Goal: Register for event/course

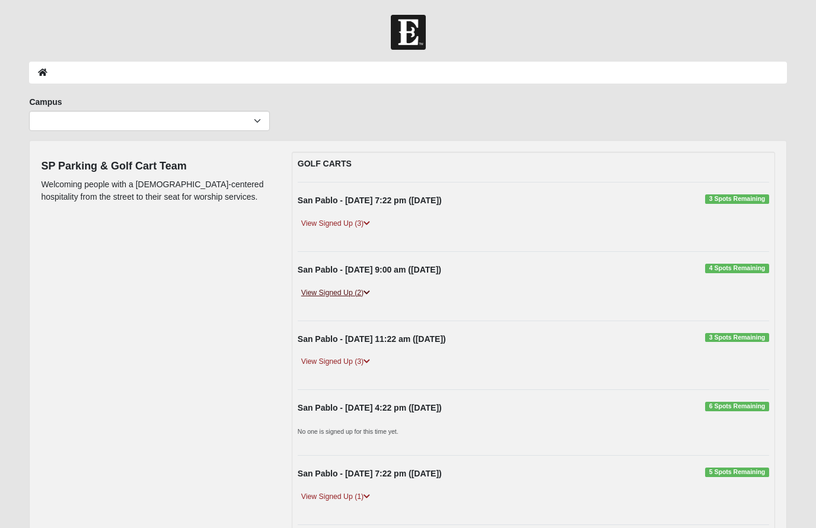
click at [343, 295] on link "View Signed Up (2)" at bounding box center [336, 293] width 76 height 12
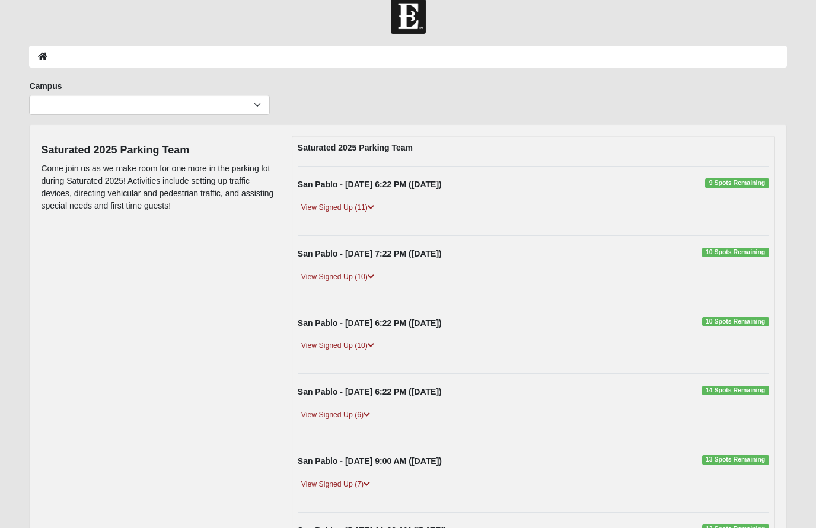
scroll to position [17, 0]
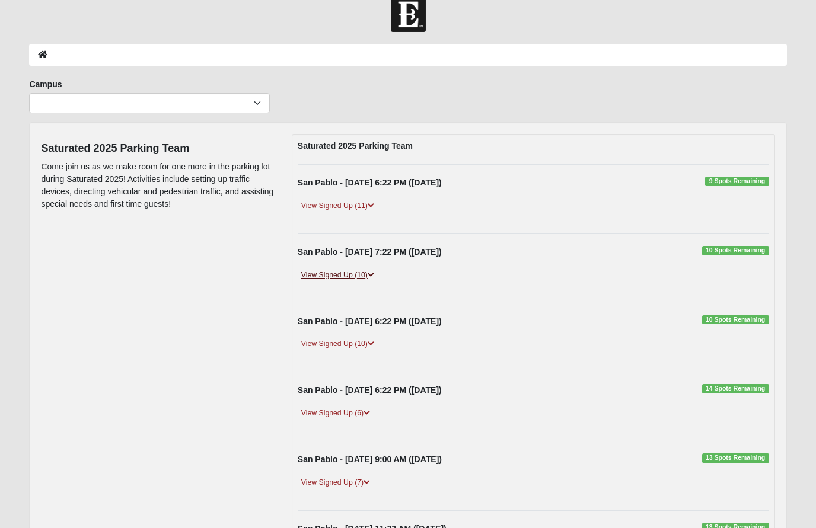
click at [351, 273] on link "View Signed Up (10)" at bounding box center [338, 276] width 80 height 12
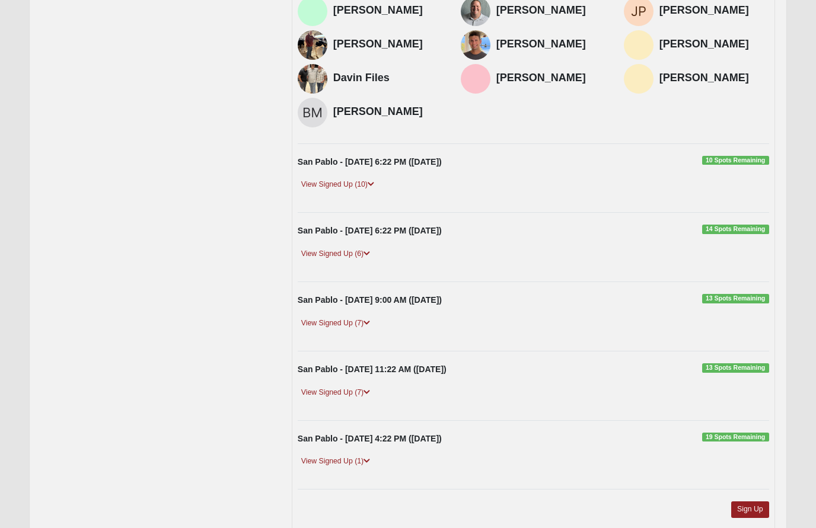
scroll to position [334, 0]
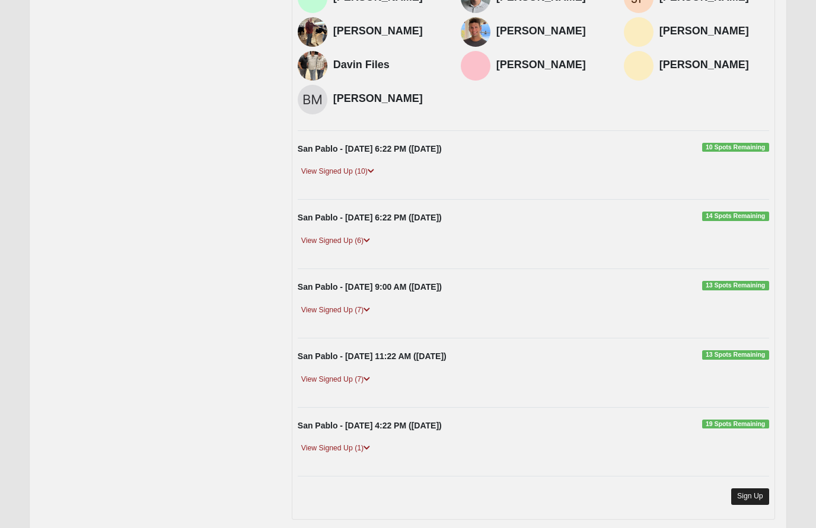
click at [754, 496] on link "Sign Up" at bounding box center [750, 497] width 38 height 16
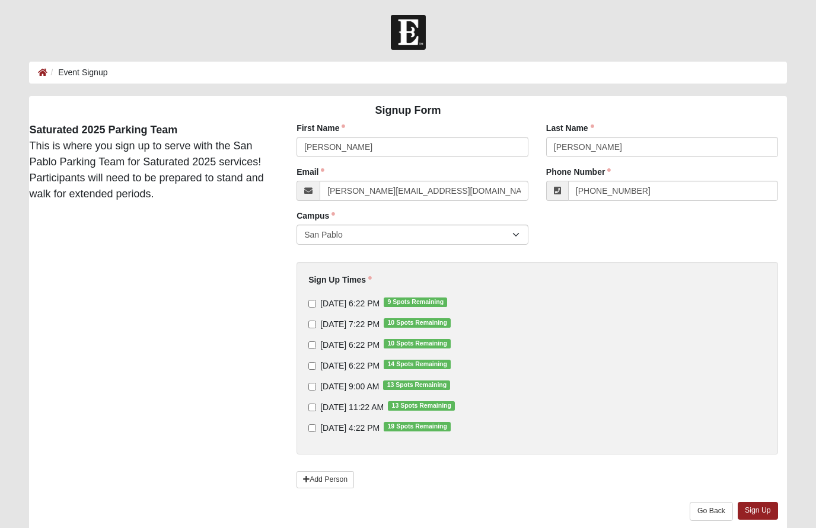
click at [314, 328] on input "9/11/2025 7:22 PM 10 Spots Remaining" at bounding box center [312, 325] width 8 height 8
checkbox input "true"
click at [767, 515] on link "Sign Up" at bounding box center [758, 510] width 40 height 17
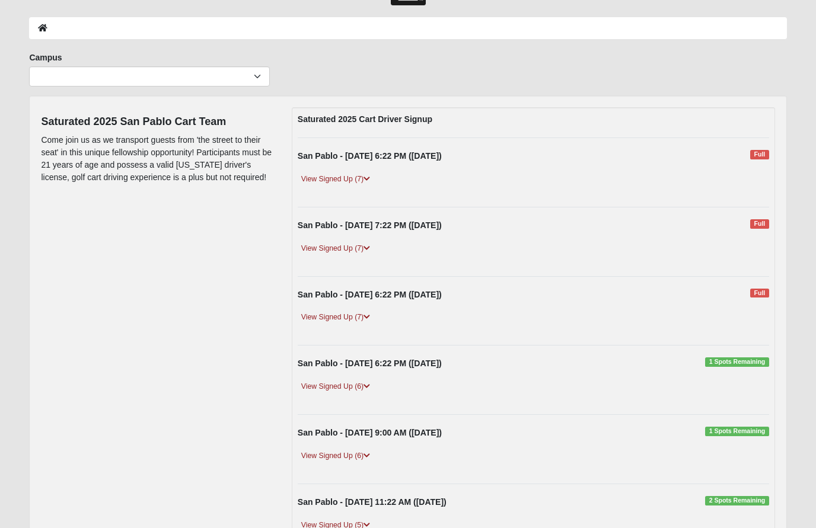
scroll to position [51, 0]
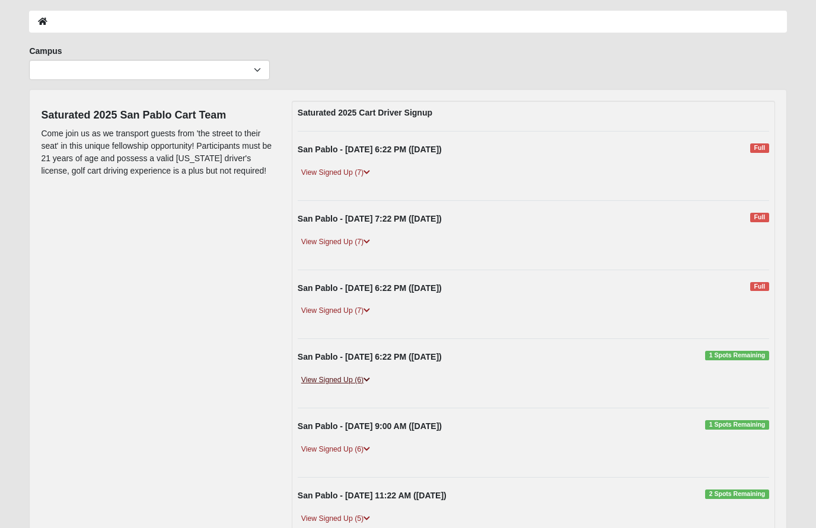
click at [334, 383] on link "View Signed Up (6)" at bounding box center [336, 380] width 76 height 12
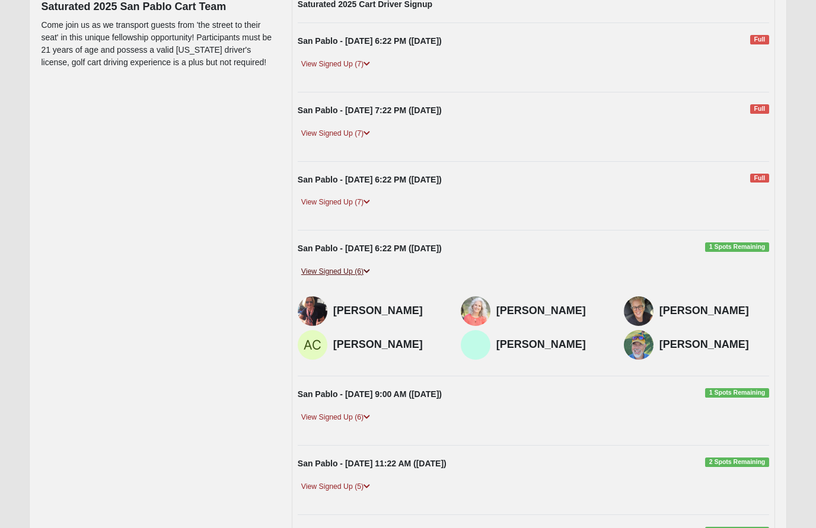
scroll to position [163, 0]
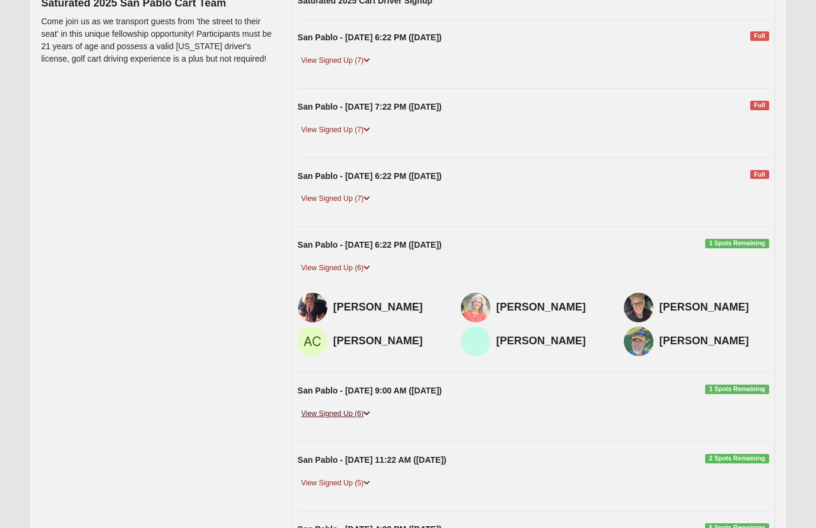
click at [324, 413] on link "View Signed Up (6)" at bounding box center [336, 414] width 76 height 12
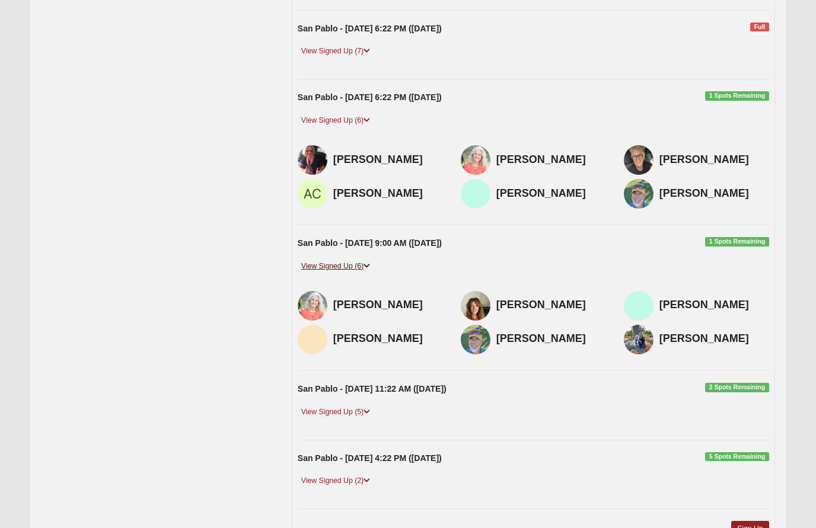
scroll to position [313, 0]
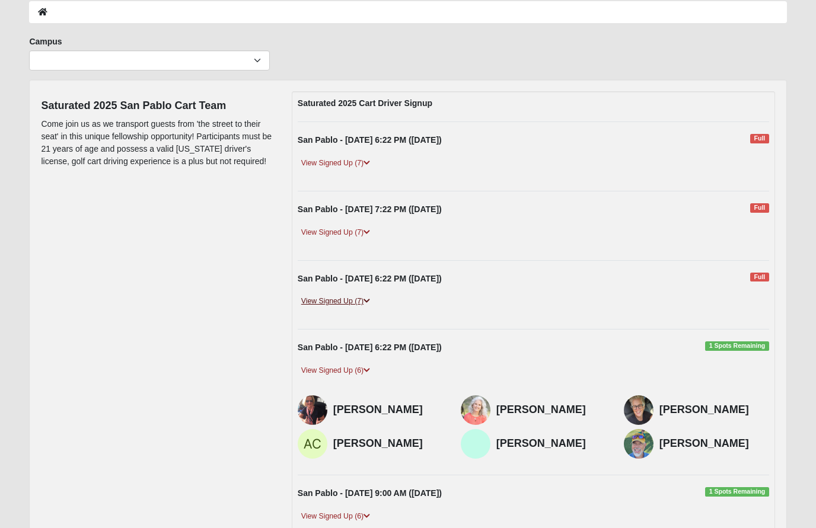
click at [337, 304] on link "View Signed Up (7)" at bounding box center [336, 302] width 76 height 12
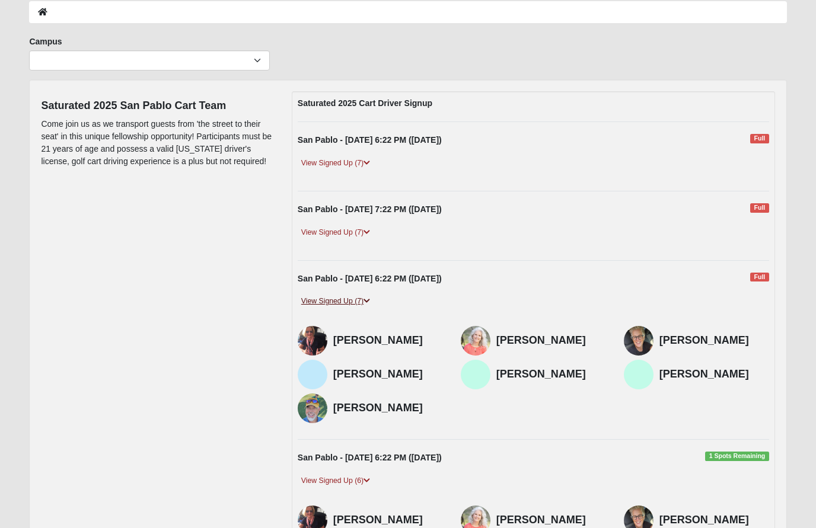
scroll to position [60, 0]
click at [334, 230] on link "View Signed Up (7)" at bounding box center [336, 233] width 76 height 12
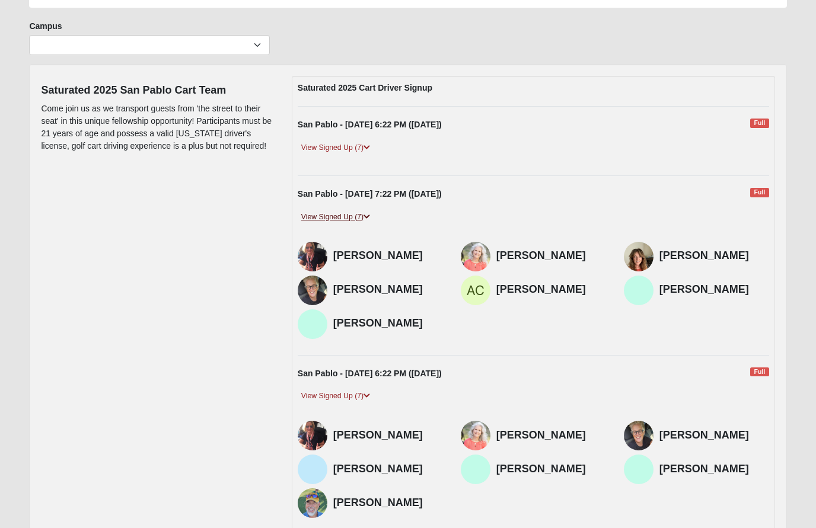
scroll to position [77, 0]
click at [330, 146] on link "View Signed Up (7)" at bounding box center [336, 147] width 76 height 12
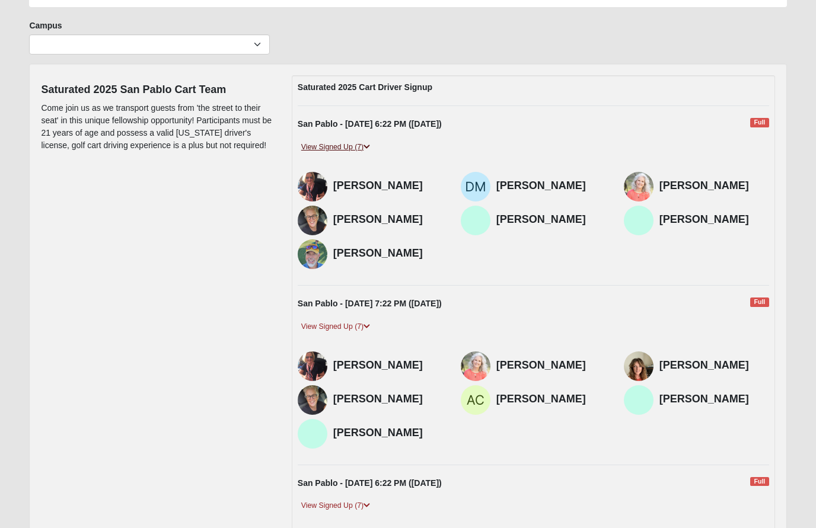
scroll to position [0, 0]
